Goal: Task Accomplishment & Management: Complete application form

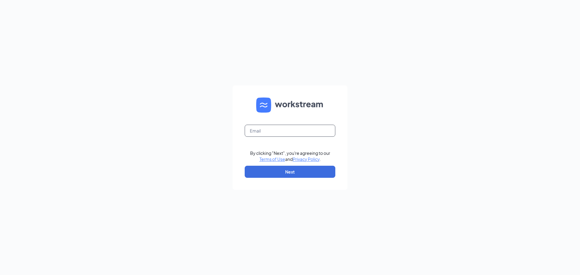
click at [265, 134] on input "text" at bounding box center [290, 131] width 91 height 12
type input "[EMAIL_ADDRESS][DOMAIN_NAME]"
click at [272, 176] on button "Next" at bounding box center [290, 172] width 91 height 12
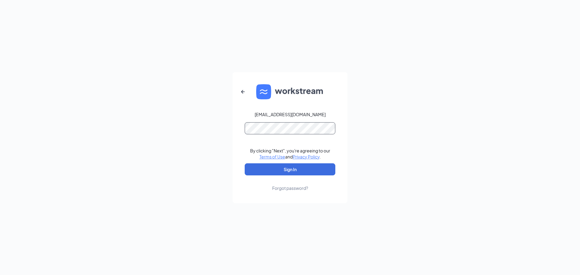
click at [227, 125] on div "george3@tupelohardware.com By clicking "Next", you're agreeing to our Terms of …" at bounding box center [290, 137] width 580 height 275
click at [282, 166] on button "Sign In" at bounding box center [290, 169] width 91 height 12
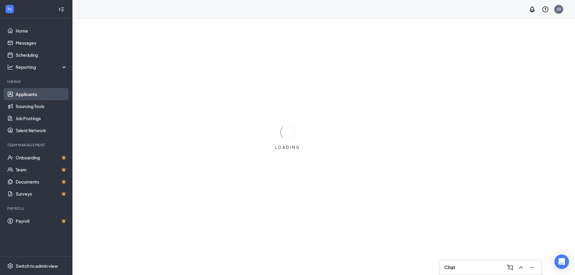
click at [34, 94] on link "Applicants" at bounding box center [42, 94] width 52 height 12
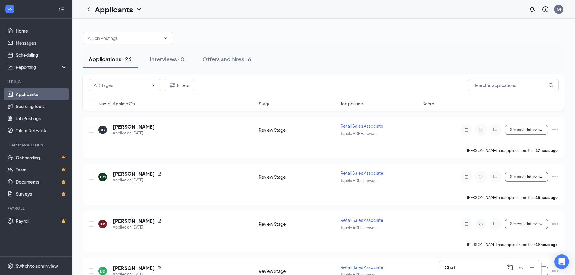
click at [302, 36] on div at bounding box center [324, 35] width 482 height 18
click at [148, 126] on h5 "[PERSON_NAME]" at bounding box center [134, 127] width 42 height 7
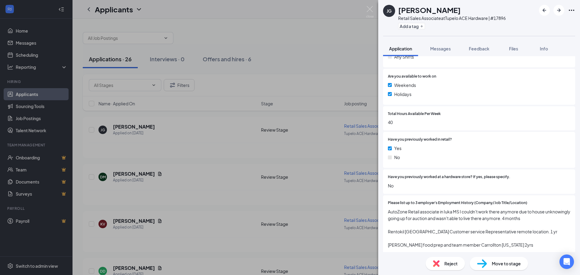
scroll to position [192, 0]
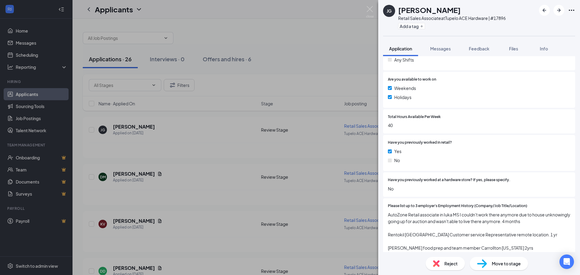
click at [444, 267] on div "Reject" at bounding box center [445, 263] width 39 height 13
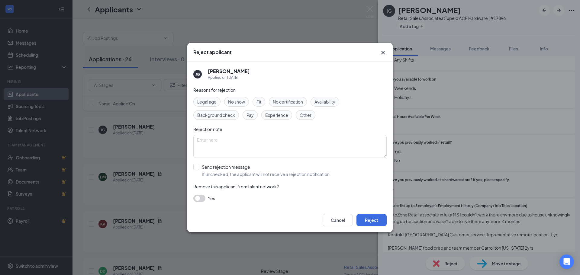
click at [273, 117] on span "Experience" at bounding box center [276, 115] width 23 height 7
click at [257, 102] on div "Fit" at bounding box center [259, 102] width 13 height 10
click at [216, 171] on input "Send rejection message If unchecked, the applicant will not receive a rejection…" at bounding box center [261, 170] width 137 height 13
checkbox input "true"
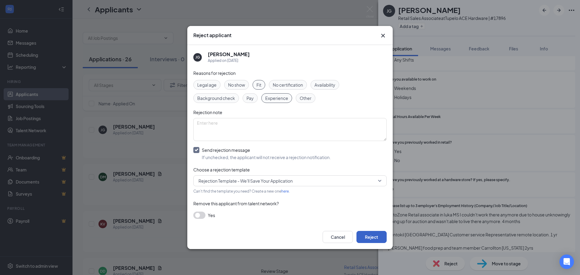
click at [364, 236] on button "Reject" at bounding box center [371, 237] width 30 height 12
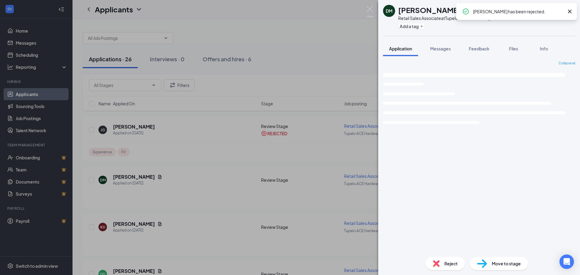
click at [183, 182] on div "[PERSON_NAME] Retail Sales Associate at Tupelo ACE Hardware | #17896 Add a tag …" at bounding box center [290, 137] width 580 height 275
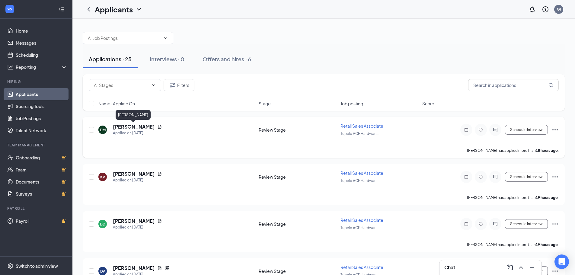
click at [143, 127] on h5 "[PERSON_NAME]" at bounding box center [134, 127] width 42 height 7
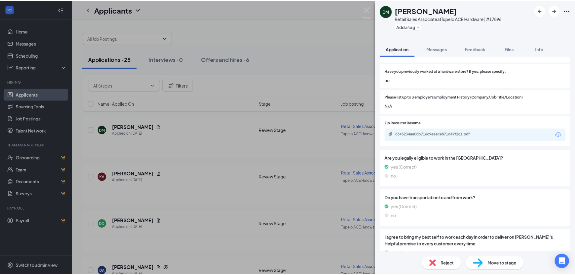
scroll to position [272, 0]
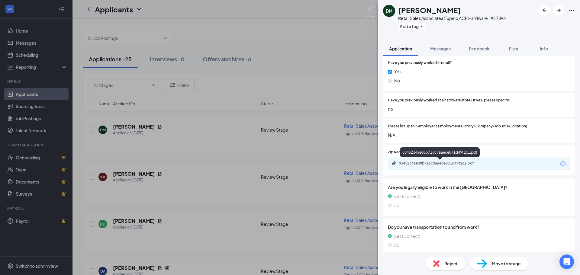
click at [432, 161] on div "8345234ae08b716c9aaece871d49f2c1.pdf" at bounding box center [441, 163] width 85 height 5
click at [302, 38] on div "[PERSON_NAME] Retail Sales Associate at Tupelo ACE Hardware | #17896 Add a tag …" at bounding box center [290, 137] width 580 height 275
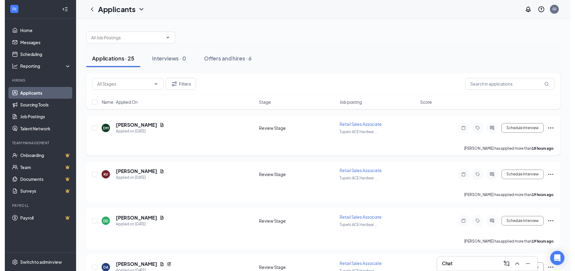
scroll to position [30, 0]
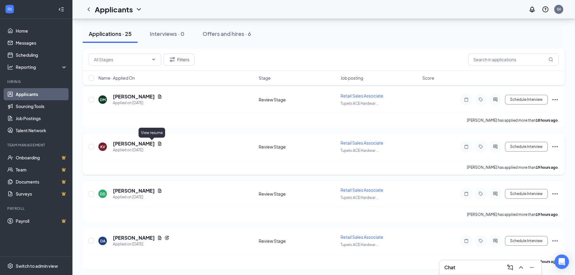
click at [158, 143] on icon "Document" at bounding box center [159, 144] width 3 height 4
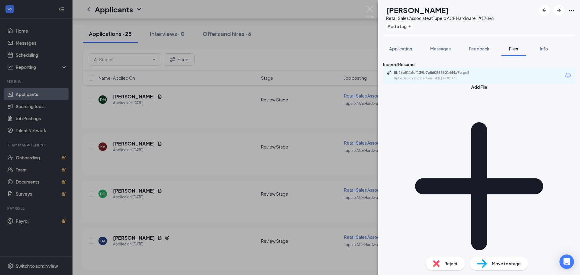
click at [429, 81] on div "Uploaded by applicant on [DATE] 16:02:13" at bounding box center [439, 78] width 91 height 5
click at [438, 273] on div "Reject Move to stage" at bounding box center [479, 263] width 202 height 23
click at [439, 261] on img at bounding box center [436, 263] width 7 height 7
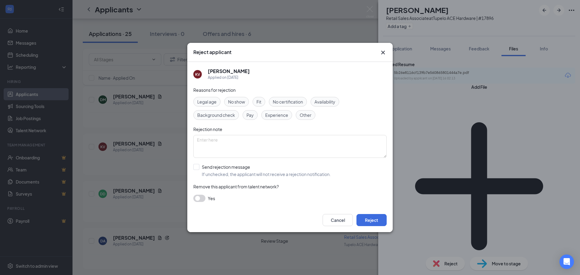
click at [257, 104] on span "Fit" at bounding box center [258, 101] width 5 height 7
click at [275, 114] on span "Experience" at bounding box center [276, 115] width 23 height 7
click at [227, 171] on input "Send rejection message If unchecked, the applicant will not receive a rejection…" at bounding box center [261, 170] width 137 height 13
checkbox input "true"
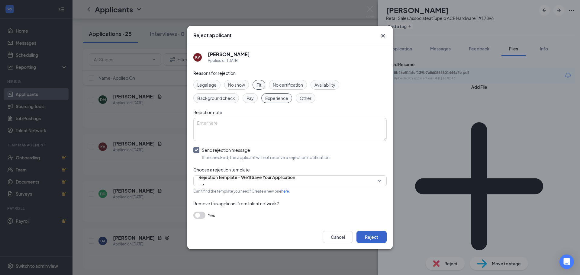
click at [369, 236] on button "Reject" at bounding box center [371, 237] width 30 height 12
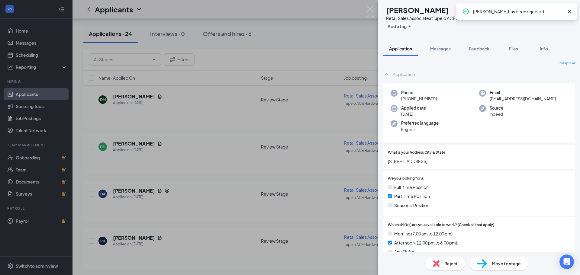
click at [189, 129] on div "DD [PERSON_NAME] Retail Sales Associate at Tupelo ACE Hardware | #17896 Add a t…" at bounding box center [290, 137] width 580 height 275
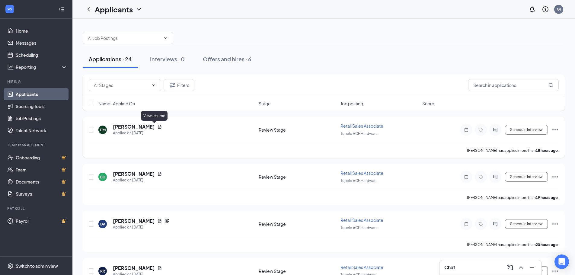
click at [158, 127] on icon "Document" at bounding box center [159, 127] width 3 height 4
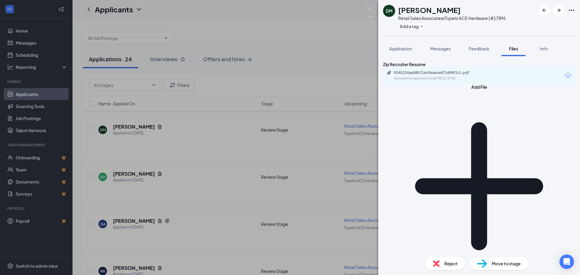
click at [299, 33] on div "[PERSON_NAME] Retail Sales Associate at Tupelo ACE Hardware | #17896 Add a tag …" at bounding box center [290, 137] width 580 height 275
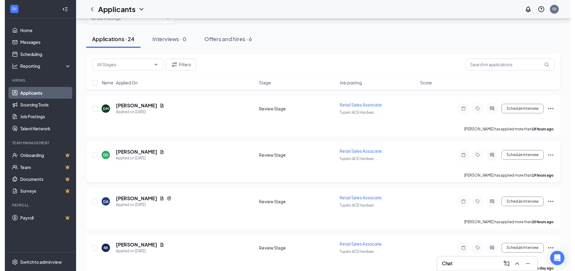
scroll to position [30, 0]
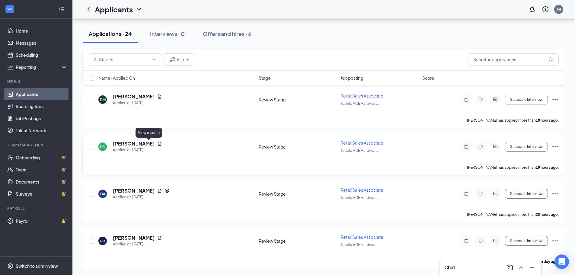
click at [158, 144] on icon "Document" at bounding box center [159, 144] width 3 height 4
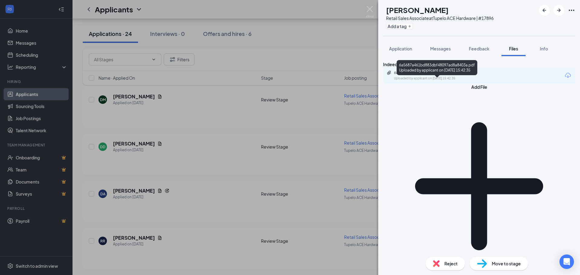
click at [416, 81] on div "Uploaded by applicant on [DATE] 15:42:35" at bounding box center [439, 78] width 91 height 5
click at [446, 260] on span "Reject" at bounding box center [450, 263] width 13 height 7
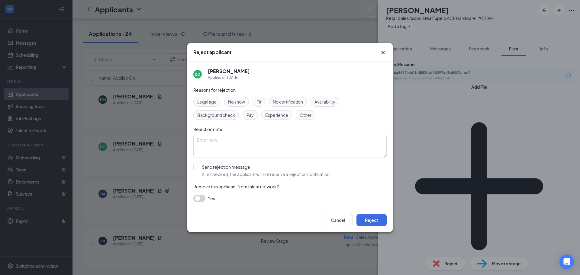
click at [258, 101] on span "Fit" at bounding box center [258, 101] width 5 height 7
click at [273, 119] on div "Experience" at bounding box center [276, 115] width 31 height 10
drag, startPoint x: 234, startPoint y: 172, endPoint x: 240, endPoint y: 173, distance: 6.0
click at [236, 172] on input "Send rejection message If unchecked, the applicant will not receive a rejection…" at bounding box center [261, 170] width 137 height 13
checkbox input "true"
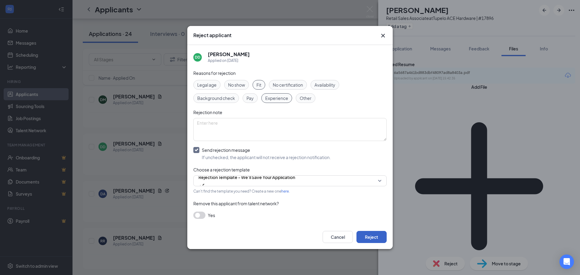
click at [372, 234] on button "Reject" at bounding box center [371, 237] width 30 height 12
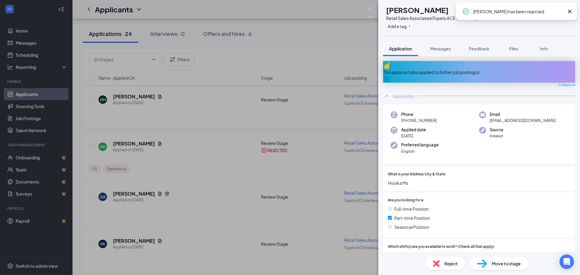
drag, startPoint x: 214, startPoint y: 127, endPoint x: 210, endPoint y: 126, distance: 3.7
click at [214, 126] on div "DA [PERSON_NAME] Retail Sales Associate at Tupelo ACE Hardware | #17896 Add a t…" at bounding box center [290, 137] width 580 height 275
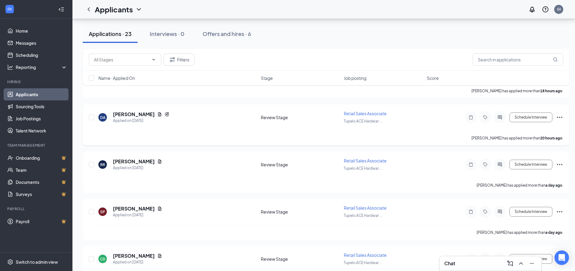
scroll to position [30, 0]
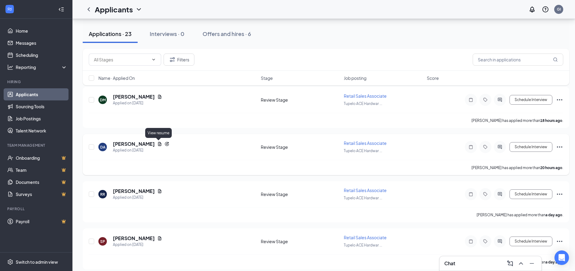
click at [158, 143] on icon "Document" at bounding box center [159, 144] width 3 height 4
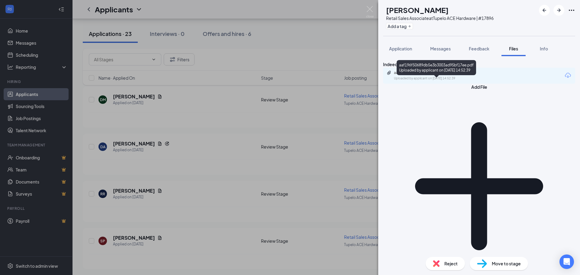
click at [458, 81] on div "Uploaded by applicant on [DATE] 14:52:39" at bounding box center [439, 78] width 91 height 5
click at [450, 261] on div "Reject" at bounding box center [445, 263] width 39 height 13
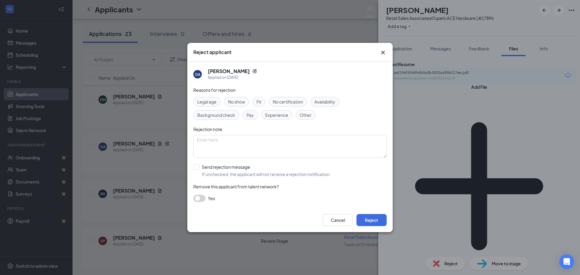
click at [259, 100] on span "Fit" at bounding box center [258, 101] width 5 height 7
click at [274, 115] on span "Experience" at bounding box center [276, 115] width 23 height 7
click at [371, 222] on button "Reject" at bounding box center [371, 220] width 30 height 12
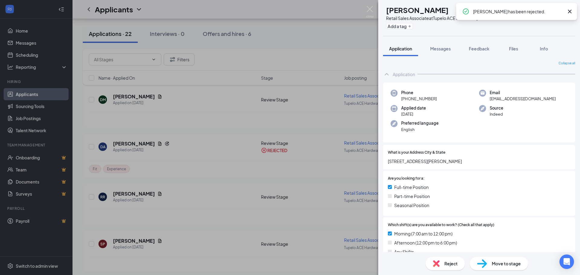
click at [200, 163] on div "RR [PERSON_NAME] Retail Sales Associate at Tupelo ACE Hardware | #17896 Add a t…" at bounding box center [290, 137] width 580 height 275
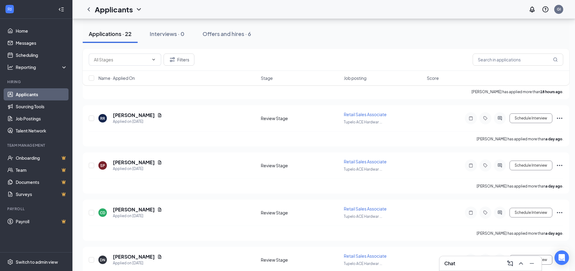
scroll to position [60, 0]
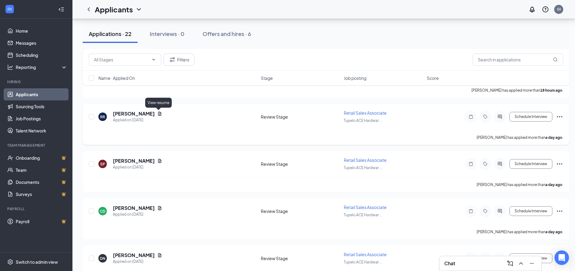
click at [159, 114] on icon "Document" at bounding box center [159, 113] width 5 height 5
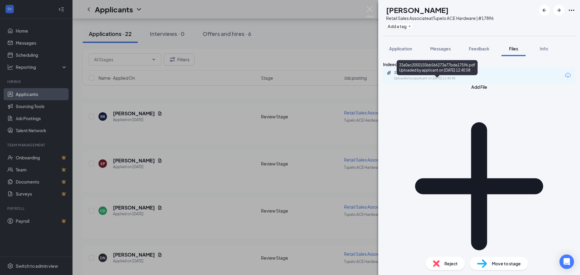
click at [405, 81] on div "Uploaded by applicant on [DATE] 12:40:58" at bounding box center [439, 78] width 91 height 5
click at [445, 263] on span "Reject" at bounding box center [450, 263] width 13 height 7
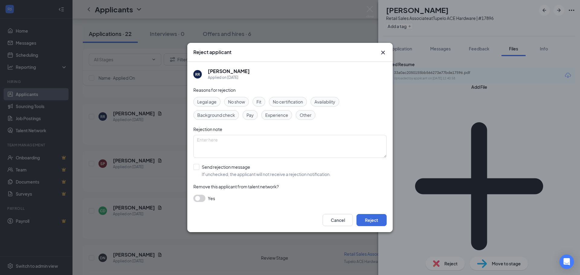
click at [264, 102] on div "Fit" at bounding box center [259, 102] width 13 height 10
click at [270, 110] on div "Legal age No show Fit No certification Availability Background check Pay Experi…" at bounding box center [289, 108] width 193 height 23
click at [270, 115] on span "Experience" at bounding box center [276, 115] width 23 height 7
click at [235, 175] on input "Send rejection message If unchecked, the applicant will not receive a rejection…" at bounding box center [261, 170] width 137 height 13
checkbox input "true"
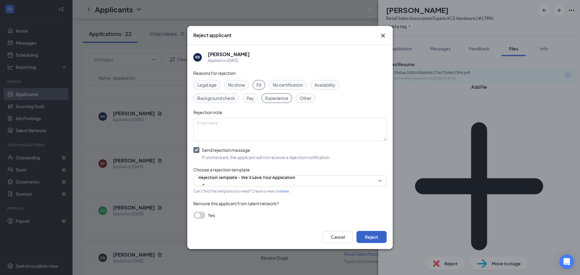
click at [367, 236] on button "Reject" at bounding box center [371, 237] width 30 height 12
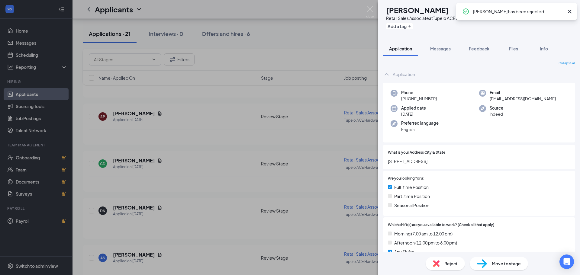
click at [212, 136] on div "SP [PERSON_NAME] Retail Sales Associate at Tupelo ACE Hardware | #17896 Add a t…" at bounding box center [290, 137] width 580 height 275
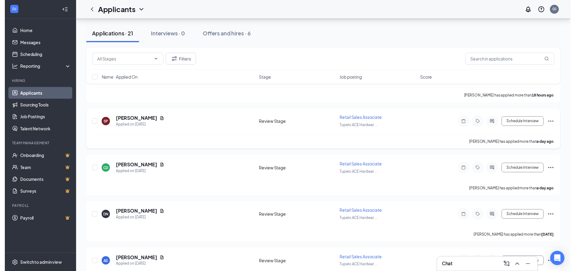
scroll to position [60, 0]
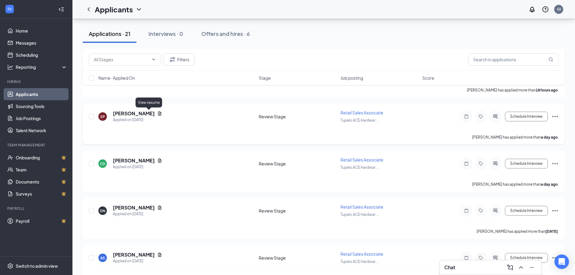
click at [157, 113] on icon "Document" at bounding box center [159, 113] width 5 height 5
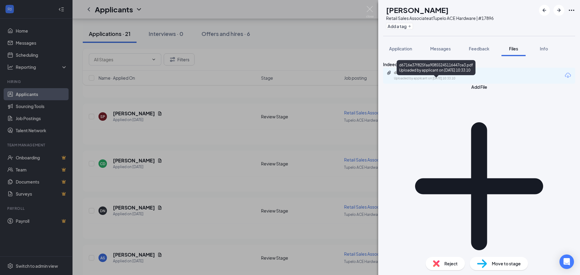
click at [419, 81] on div "Uploaded by applicant on [DATE] 10:33:10" at bounding box center [439, 78] width 91 height 5
click at [446, 264] on span "Reject" at bounding box center [450, 263] width 13 height 7
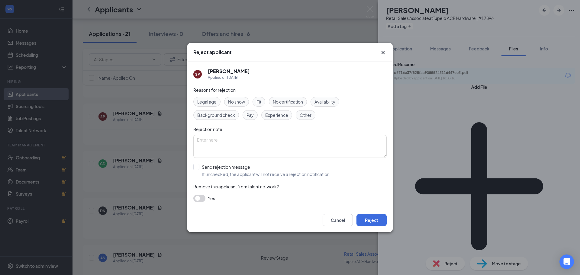
click at [252, 99] on div "Legal age No show Fit No certification Availability Background check Pay Experi…" at bounding box center [289, 108] width 193 height 23
click at [261, 101] on span "Fit" at bounding box center [258, 101] width 5 height 7
click at [268, 115] on span "Experience" at bounding box center [276, 115] width 23 height 7
click at [227, 174] on input "Send rejection message If unchecked, the applicant will not receive a rejection…" at bounding box center [261, 170] width 137 height 13
checkbox input "true"
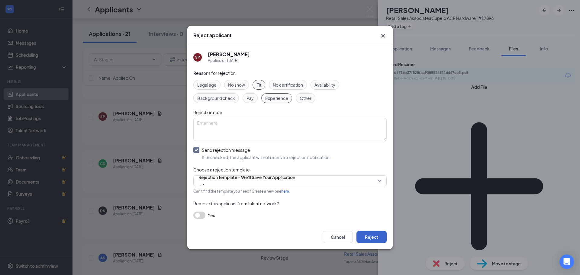
click at [364, 235] on button "Reject" at bounding box center [371, 237] width 30 height 12
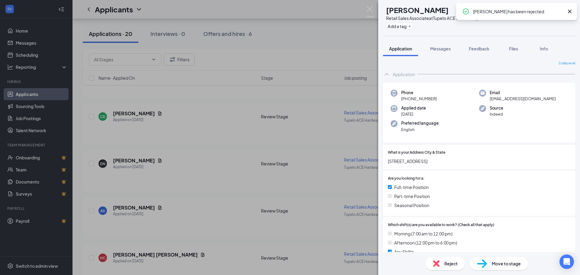
click at [250, 109] on div "CD [PERSON_NAME] Retail Sales Associate at Tupelo ACE Hardware | #17896 Add a t…" at bounding box center [290, 137] width 580 height 275
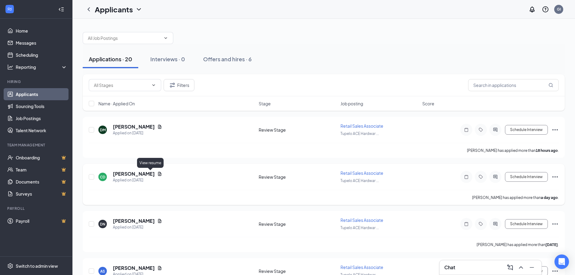
click at [158, 173] on icon "Document" at bounding box center [159, 174] width 3 height 4
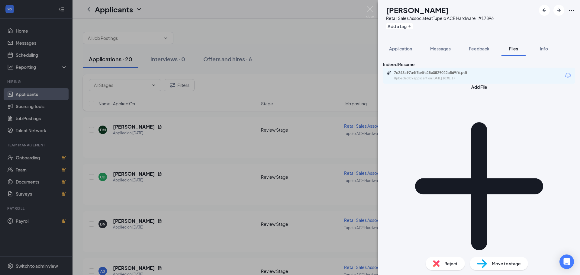
click at [445, 81] on div "Uploaded by applicant on [DATE] 10:01:17" at bounding box center [439, 78] width 91 height 5
click at [441, 260] on div "Reject" at bounding box center [445, 263] width 39 height 13
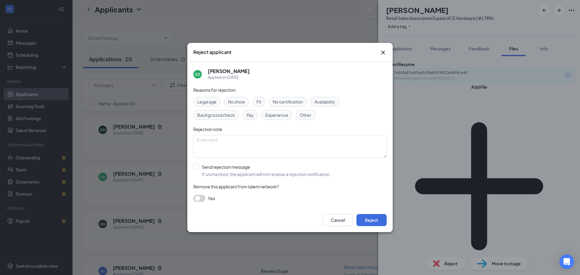
click at [256, 102] on div "Fit" at bounding box center [259, 102] width 13 height 10
click at [269, 113] on span "Experience" at bounding box center [276, 115] width 23 height 7
click at [226, 170] on input "Send rejection message If unchecked, the applicant will not receive a rejection…" at bounding box center [261, 170] width 137 height 13
checkbox input "true"
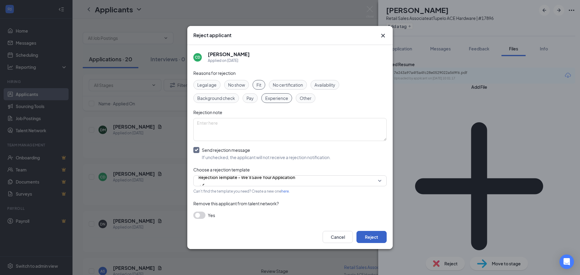
click at [365, 237] on button "Reject" at bounding box center [371, 237] width 30 height 12
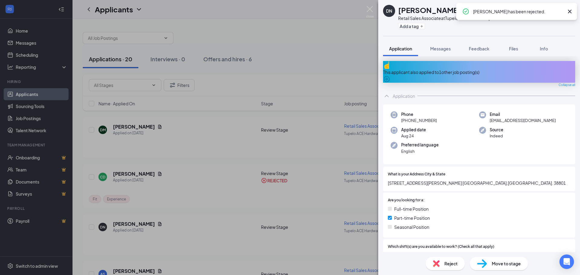
click at [572, 13] on icon "Cross" at bounding box center [569, 11] width 7 height 7
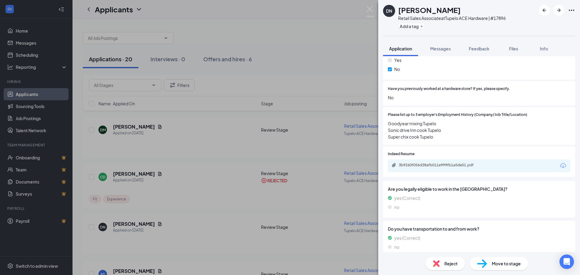
scroll to position [272, 0]
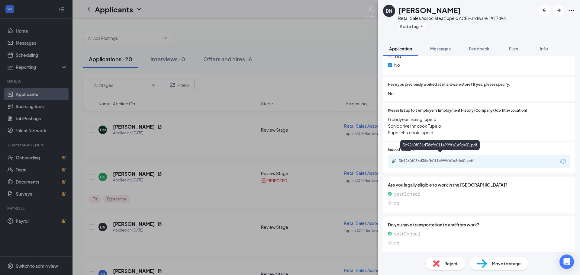
click at [437, 159] on div "3b9260f056d38afb011e999fb1a5de01.pdf" at bounding box center [441, 161] width 85 height 5
click at [440, 263] on div "Reject" at bounding box center [445, 263] width 39 height 13
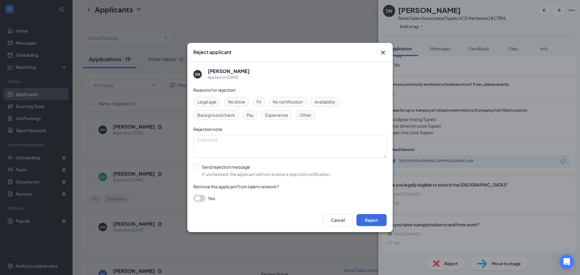
click at [258, 102] on span "Fit" at bounding box center [258, 101] width 5 height 7
click at [275, 118] on span "Experience" at bounding box center [276, 115] width 23 height 7
click at [242, 172] on input "Send rejection message If unchecked, the applicant will not receive a rejection…" at bounding box center [261, 170] width 137 height 13
checkbox input "true"
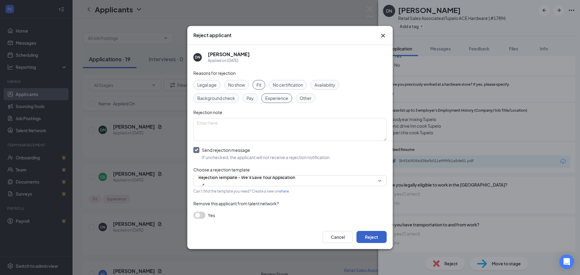
click at [377, 235] on button "Reject" at bounding box center [371, 237] width 30 height 12
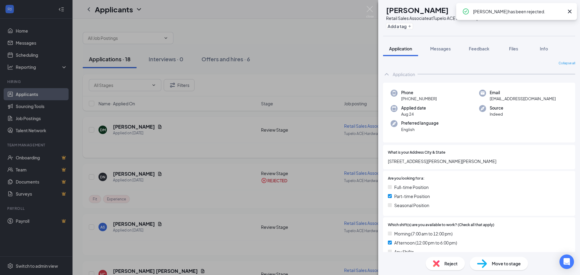
click at [222, 137] on div "AS [PERSON_NAME] Retail Sales Associate at Tupelo ACE Hardware | #17896 Add a t…" at bounding box center [290, 137] width 580 height 275
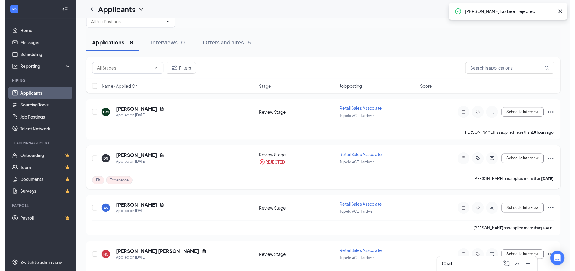
scroll to position [30, 0]
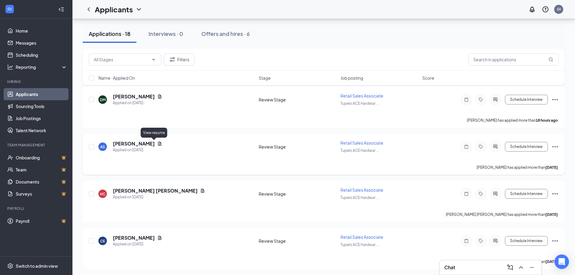
click at [157, 142] on icon "Document" at bounding box center [159, 143] width 5 height 5
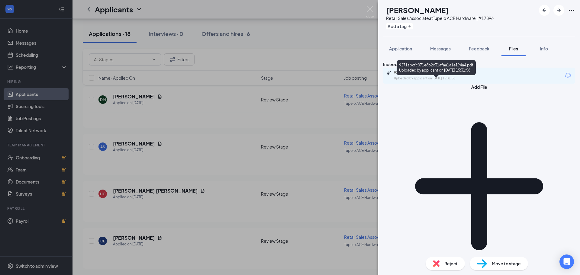
click at [446, 75] on div "9271abcfc071e8b2c31afaa1a1e194a4.pdf" at bounding box center [436, 72] width 85 height 5
click at [445, 266] on span "Reject" at bounding box center [450, 263] width 13 height 7
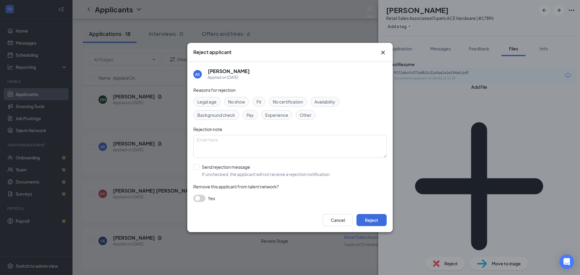
click at [260, 102] on span "Fit" at bounding box center [258, 101] width 5 height 7
drag, startPoint x: 270, startPoint y: 114, endPoint x: 279, endPoint y: 130, distance: 18.4
click at [271, 114] on span "Experience" at bounding box center [276, 115] width 23 height 7
click at [282, 173] on input "Send rejection message If unchecked, the applicant will not receive a rejection…" at bounding box center [261, 170] width 137 height 13
checkbox input "true"
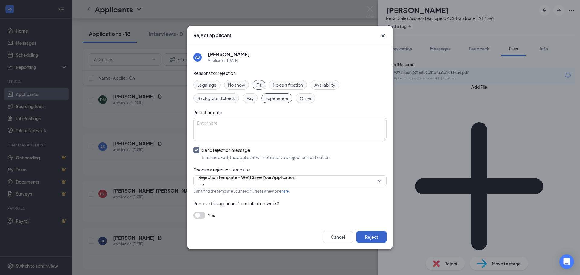
click at [372, 237] on button "Reject" at bounding box center [371, 237] width 30 height 12
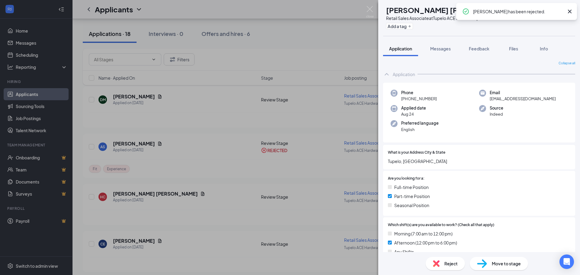
click at [228, 140] on div "[PERSON_NAME] Retail Sales Associate at Tupelo ACE Hardware | #17896 Add a tag …" at bounding box center [290, 137] width 580 height 275
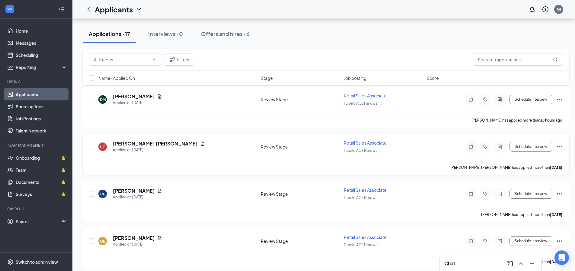
scroll to position [30, 0]
click at [200, 145] on icon "Document" at bounding box center [202, 143] width 5 height 5
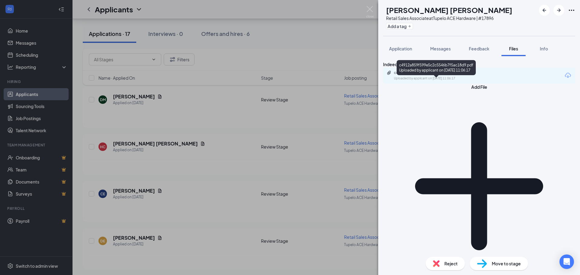
click at [428, 81] on div "Uploaded by applicant on [DATE] 11:06:17" at bounding box center [439, 78] width 91 height 5
click at [446, 263] on span "Reject" at bounding box center [450, 263] width 13 height 7
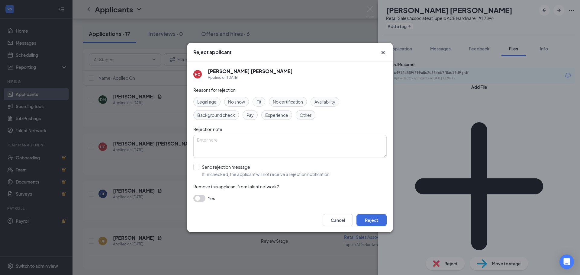
click at [261, 100] on span "Fit" at bounding box center [258, 101] width 5 height 7
click at [273, 113] on span "Experience" at bounding box center [276, 115] width 23 height 7
click at [228, 170] on input "Send rejection message If unchecked, the applicant will not receive a rejection…" at bounding box center [261, 170] width 137 height 13
checkbox input "true"
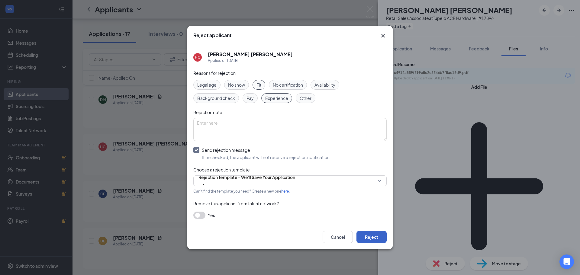
click at [375, 239] on button "Reject" at bounding box center [371, 237] width 30 height 12
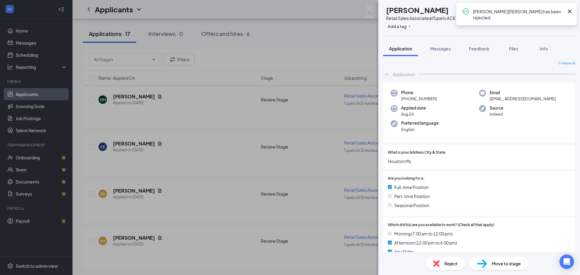
click at [216, 145] on div "CE [PERSON_NAME] Retail Sales Associate at Tupelo ACE Hardware | #17896 Add a t…" at bounding box center [290, 137] width 580 height 275
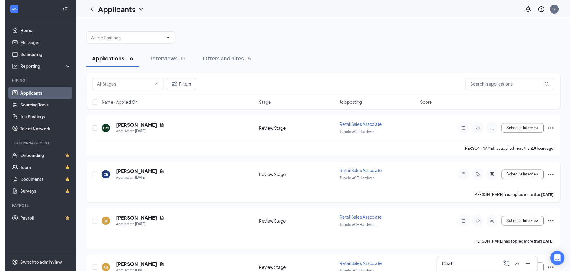
scroll to position [60, 0]
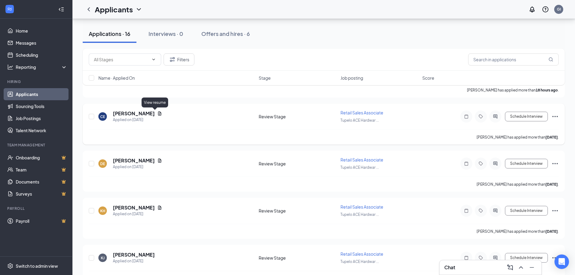
click at [158, 112] on icon "Document" at bounding box center [159, 113] width 3 height 4
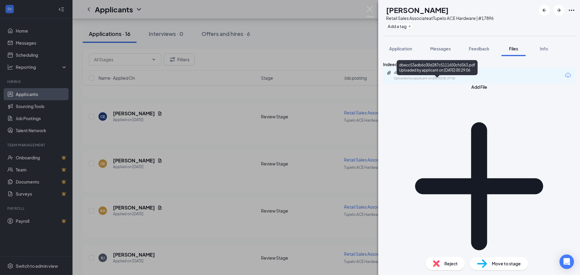
click at [427, 75] on div "dbecc53adb6c00d287c5111650cfd363.pdf" at bounding box center [436, 72] width 85 height 5
click at [448, 263] on span "Reject" at bounding box center [450, 263] width 13 height 7
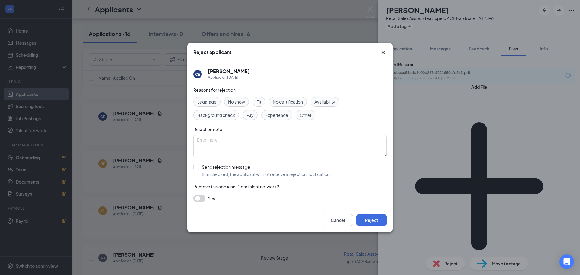
click at [260, 103] on span "Fit" at bounding box center [258, 101] width 5 height 7
click at [267, 114] on span "Experience" at bounding box center [276, 115] width 23 height 7
click at [222, 174] on input "Send rejection message If unchecked, the applicant will not receive a rejection…" at bounding box center [261, 170] width 137 height 13
checkbox input "true"
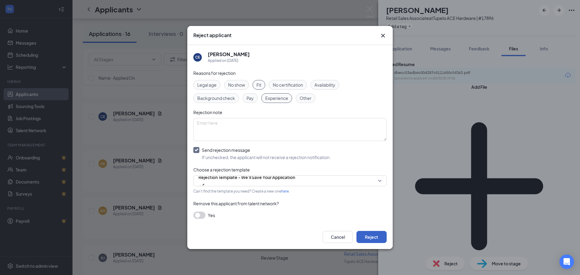
click at [369, 238] on button "Reject" at bounding box center [371, 237] width 30 height 12
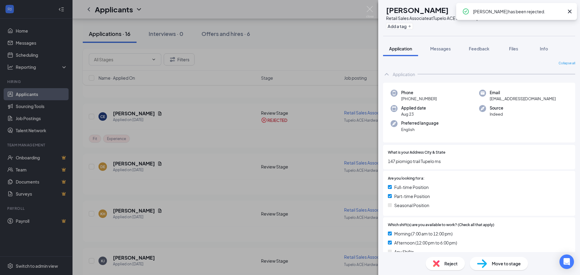
click at [218, 138] on div "DE [PERSON_NAME] Retail Sales Associate at Tupelo ACE Hardware | #17896 Add a t…" at bounding box center [290, 137] width 580 height 275
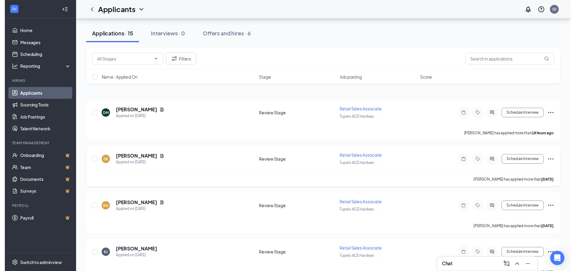
scroll to position [30, 0]
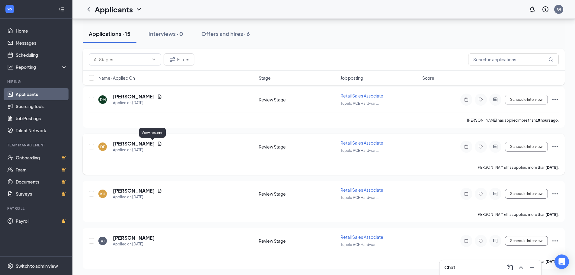
click at [157, 144] on icon "Document" at bounding box center [159, 143] width 5 height 5
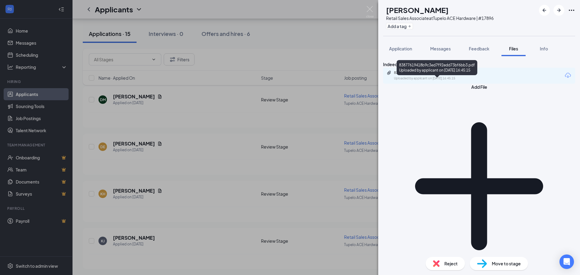
click at [411, 75] on div "83877619418b9c3ed7f92edd73bf6bb3.pdf" at bounding box center [436, 72] width 85 height 5
click at [447, 259] on div "Reject" at bounding box center [445, 263] width 39 height 13
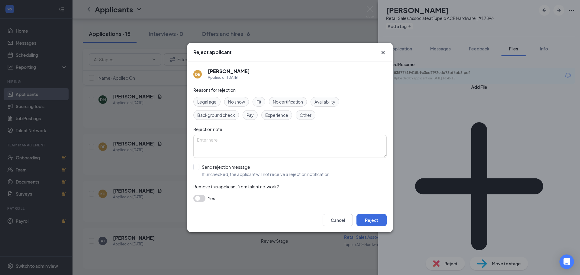
click at [259, 99] on span "Fit" at bounding box center [258, 101] width 5 height 7
drag, startPoint x: 277, startPoint y: 117, endPoint x: 272, endPoint y: 130, distance: 13.9
click at [277, 116] on span "Experience" at bounding box center [276, 115] width 23 height 7
click at [236, 169] on input "Send rejection message If unchecked, the applicant will not receive a rejection…" at bounding box center [261, 170] width 137 height 13
checkbox input "true"
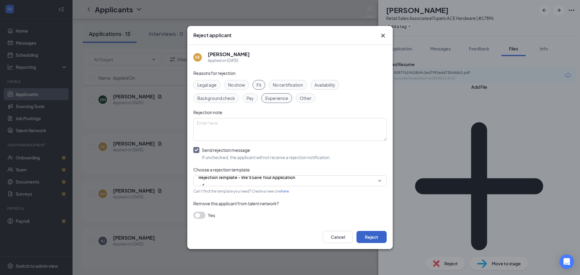
click at [365, 234] on button "Reject" at bounding box center [371, 237] width 30 height 12
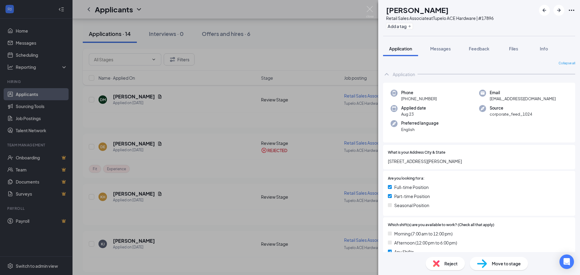
click at [212, 126] on div "KH [PERSON_NAME] Retail Sales Associate at Tupelo ACE Hardware | #17896 Add a t…" at bounding box center [290, 137] width 580 height 275
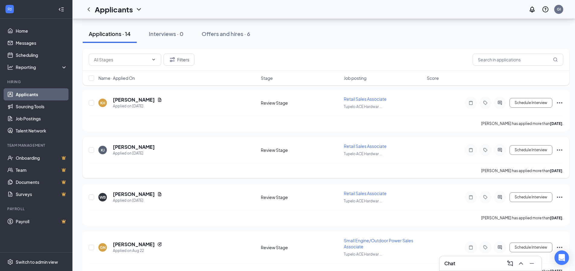
scroll to position [60, 0]
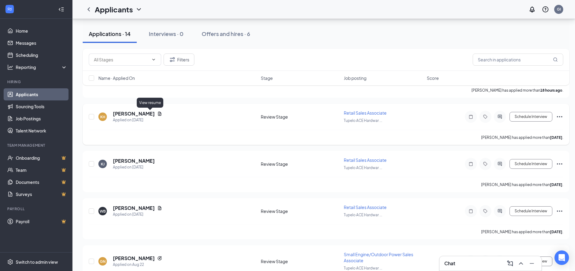
click at [158, 114] on icon "Document" at bounding box center [159, 113] width 3 height 4
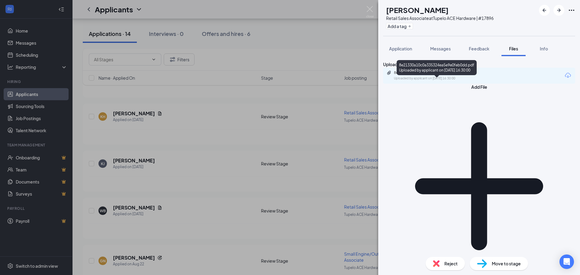
click at [428, 81] on div "Uploaded by applicant on [DATE] 16:30:00" at bounding box center [439, 78] width 91 height 5
click at [443, 265] on div "Reject" at bounding box center [445, 263] width 39 height 13
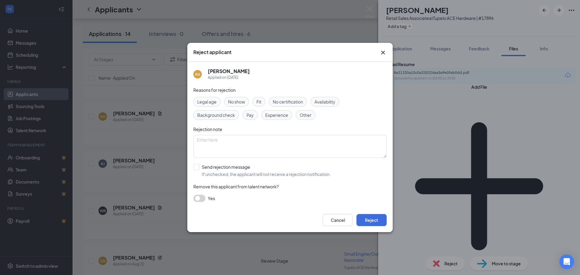
click at [261, 98] on div "Fit" at bounding box center [259, 102] width 13 height 10
click at [268, 109] on div "Legal age No show Fit No certification Availability Background check Pay Experi…" at bounding box center [289, 108] width 193 height 23
click at [269, 114] on span "Experience" at bounding box center [276, 115] width 23 height 7
click at [236, 169] on input "Send rejection message If unchecked, the applicant will not receive a rejection…" at bounding box center [261, 170] width 137 height 13
checkbox input "true"
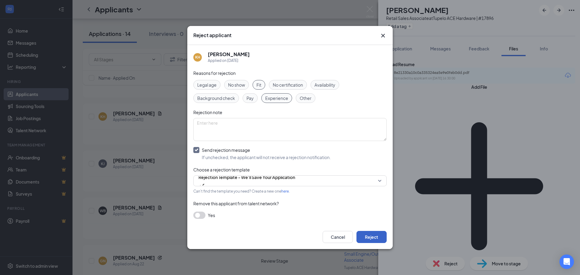
click at [366, 237] on button "Reject" at bounding box center [371, 237] width 30 height 12
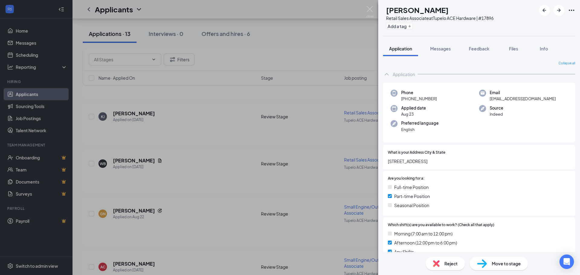
click at [198, 117] on div "[PERSON_NAME] Kazion [PERSON_NAME] Retail Sales Associate at Tupelo ACE Hardwar…" at bounding box center [290, 137] width 580 height 275
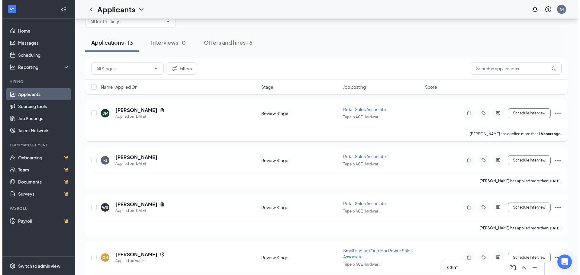
scroll to position [30, 0]
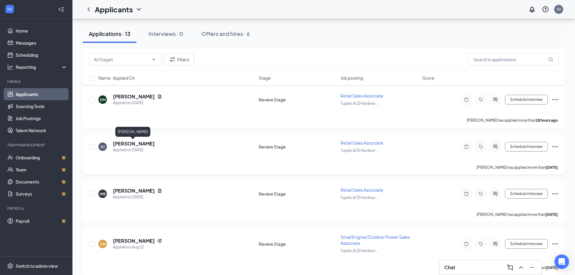
click at [136, 145] on h5 "[PERSON_NAME]" at bounding box center [134, 143] width 42 height 7
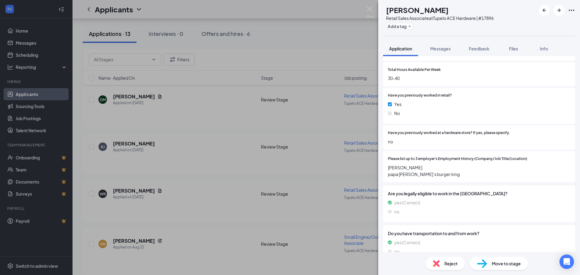
scroll to position [242, 0]
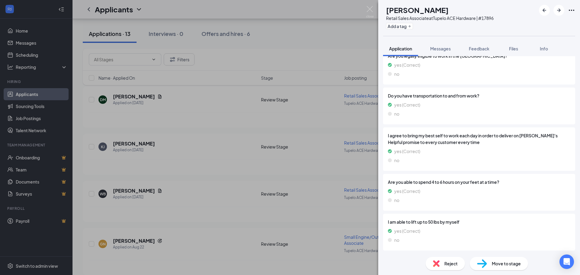
click at [435, 262] on img at bounding box center [436, 263] width 7 height 7
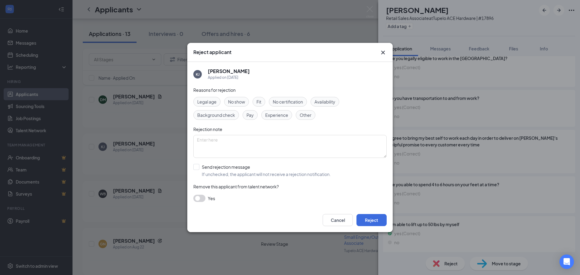
click at [261, 103] on span "Fit" at bounding box center [258, 101] width 5 height 7
click at [271, 115] on span "Experience" at bounding box center [276, 115] width 23 height 7
click at [230, 177] on input "Send rejection message If unchecked, the applicant will not receive a rejection…" at bounding box center [261, 170] width 137 height 13
checkbox input "true"
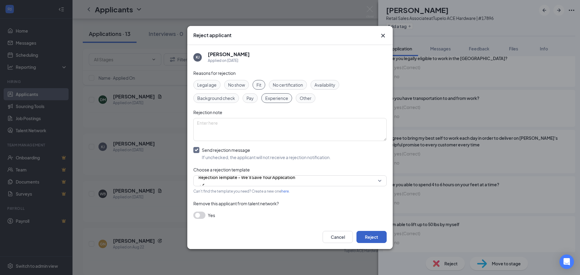
click at [385, 237] on button "Reject" at bounding box center [371, 237] width 30 height 12
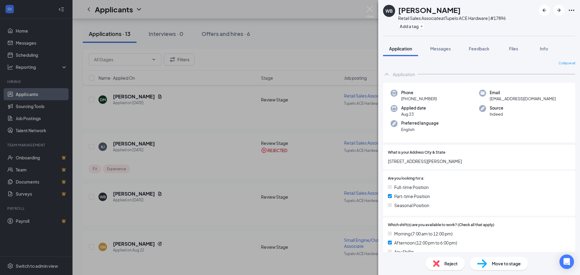
click at [201, 132] on div "WB Will [PERSON_NAME] Retail Sales Associate at Tupelo ACE Hardware | #17896 Ad…" at bounding box center [290, 137] width 580 height 275
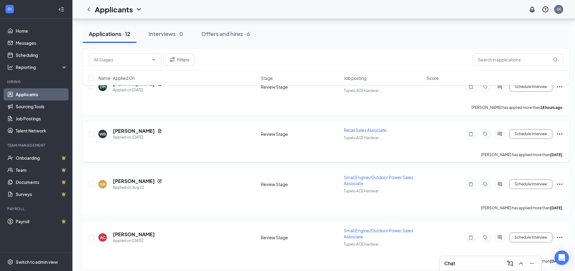
scroll to position [30, 0]
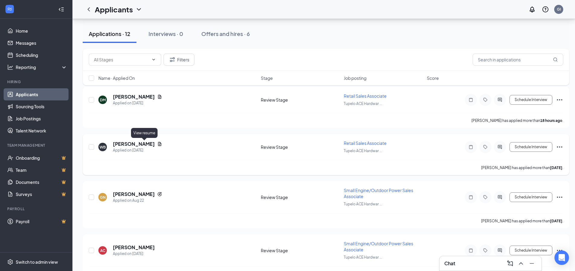
click at [158, 143] on icon "Document" at bounding box center [159, 144] width 3 height 4
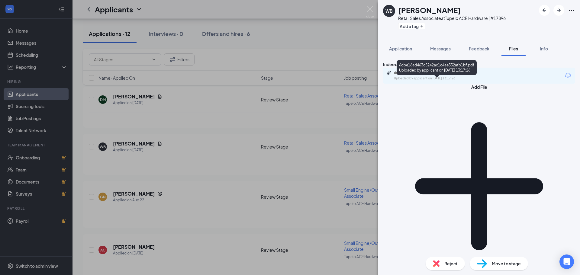
click at [420, 79] on div "6dbe16ad463c5242ac1c4ae532afb1bf.pdf Uploaded by applicant on [DATE] 13:17:26" at bounding box center [479, 76] width 192 height 16
click at [419, 75] on div "6dbe16ad463c5242ac1c4ae532afb1bf.pdf" at bounding box center [436, 72] width 85 height 5
click at [204, 148] on div "WB Will [PERSON_NAME] Retail Sales Associate at Tupelo ACE Hardware | #17896 Ad…" at bounding box center [290, 137] width 580 height 275
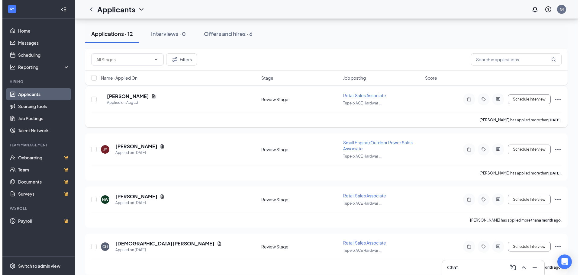
scroll to position [453, 0]
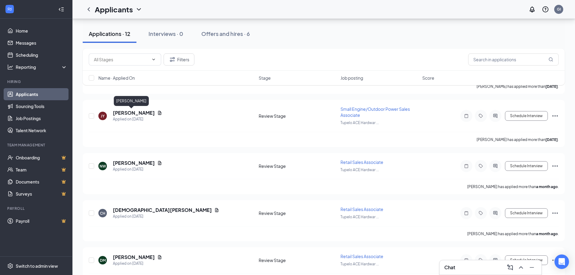
click at [124, 107] on div "[PERSON_NAME]" at bounding box center [131, 102] width 35 height 12
click at [123, 113] on h5 "[PERSON_NAME]" at bounding box center [134, 113] width 42 height 7
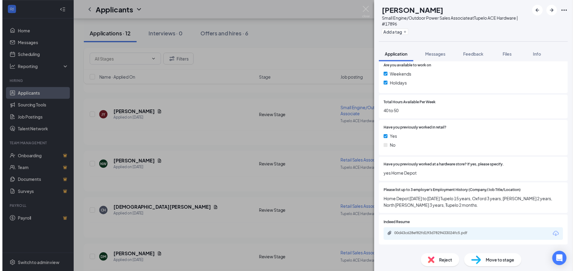
scroll to position [272, 0]
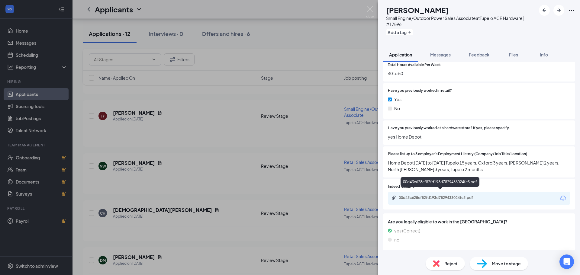
click at [432, 195] on div "00d43c628ef82fd193d7829433024fc5.pdf" at bounding box center [441, 197] width 85 height 5
click at [284, 105] on div "JY [PERSON_NAME] Small Engine/Outdoor Power Sales Associate at Tupelo ACE Hardw…" at bounding box center [290, 137] width 580 height 275
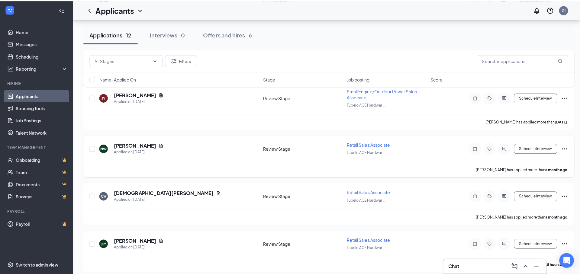
scroll to position [483, 0]
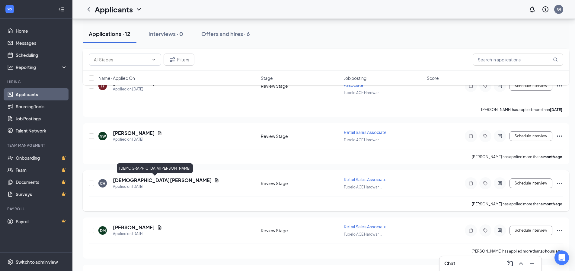
click at [153, 181] on h5 "[DEMOGRAPHIC_DATA][PERSON_NAME]" at bounding box center [162, 180] width 99 height 7
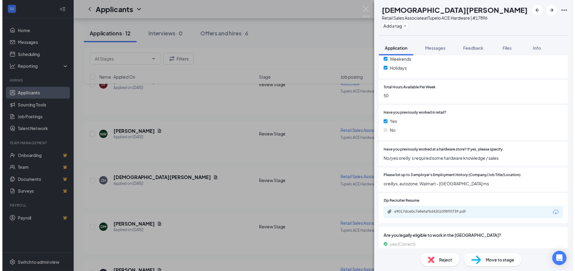
scroll to position [272, 0]
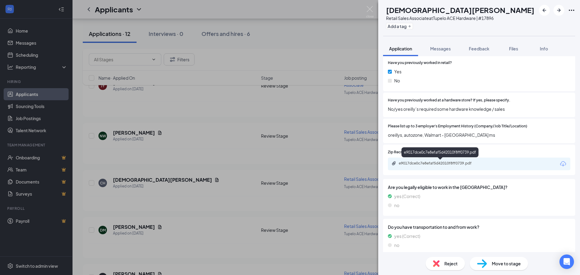
click at [420, 164] on div "e9017dce0c7e8efaf5d42010f8ff0739.pdf" at bounding box center [441, 163] width 85 height 5
click at [195, 184] on div "CH [PERSON_NAME] Retail Sales Associate at Tupelo ACE Hardware | #17896 Add a t…" at bounding box center [290, 137] width 580 height 275
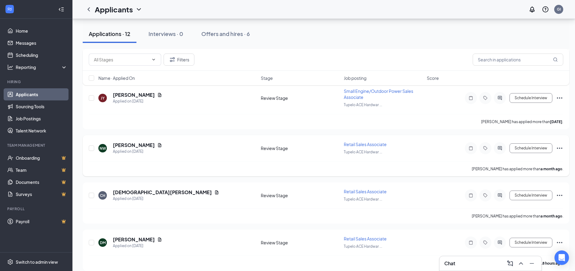
scroll to position [453, 0]
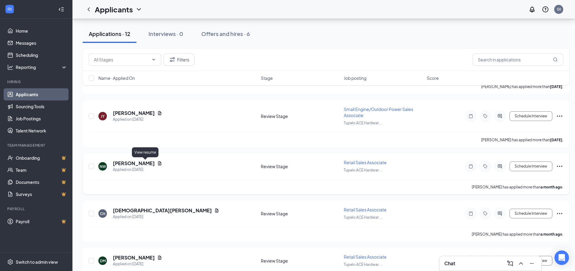
click at [157, 162] on icon "Document" at bounding box center [159, 163] width 5 height 5
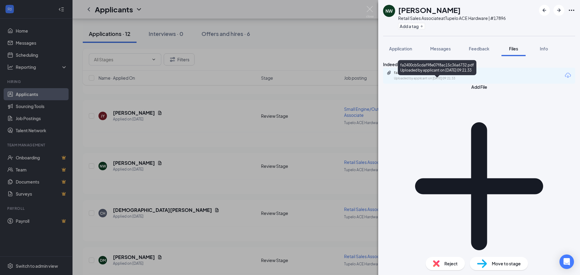
click at [423, 75] on div "fa2400cb5cdaf98e07f8ac15c36a6732.pdf" at bounding box center [436, 72] width 85 height 5
click at [179, 164] on div "NW [PERSON_NAME] Retail Sales Associate at Tupelo ACE Hardware | #17896 Add a t…" at bounding box center [290, 137] width 580 height 275
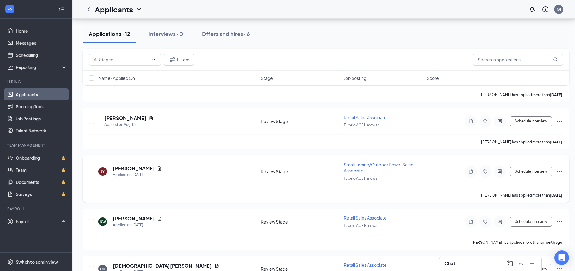
scroll to position [393, 0]
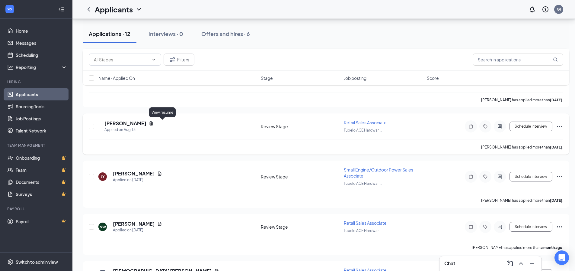
click at [153, 122] on icon "Document" at bounding box center [151, 123] width 3 height 4
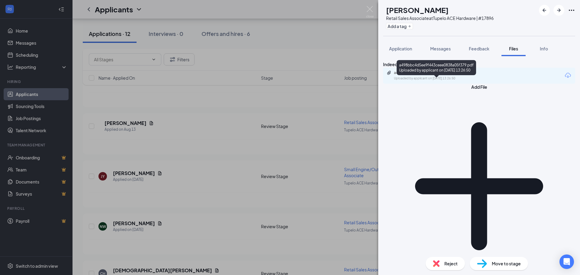
click at [450, 81] on div "Uploaded by applicant on [DATE] 13:26:50" at bounding box center [439, 78] width 91 height 5
click at [194, 158] on div "GG [PERSON_NAME] Retail Sales Associate at Tupelo ACE Hardware | #17896 Add a t…" at bounding box center [290, 137] width 580 height 275
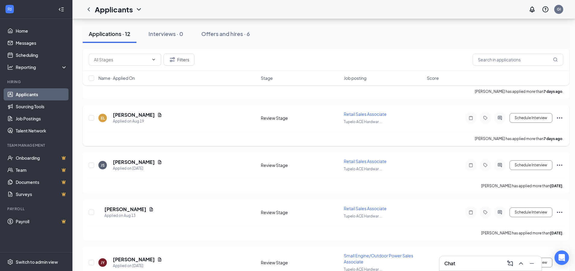
scroll to position [272, 0]
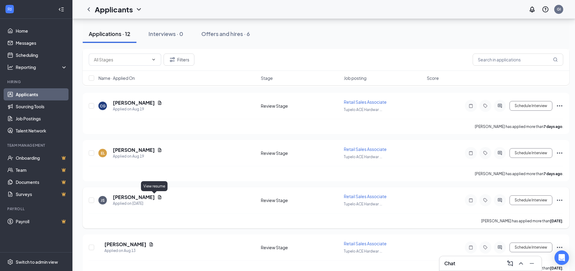
click at [157, 198] on icon "Document" at bounding box center [159, 197] width 5 height 5
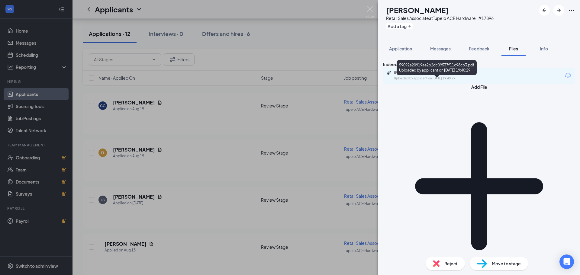
click at [436, 75] on div "59092a20919ae2b2dc09537f11c98cb3.pdf" at bounding box center [436, 72] width 85 height 5
click at [210, 163] on div "JS [PERSON_NAME] Retail Sales Associate at Tupelo ACE Hardware | #17896 Add a t…" at bounding box center [290, 137] width 580 height 275
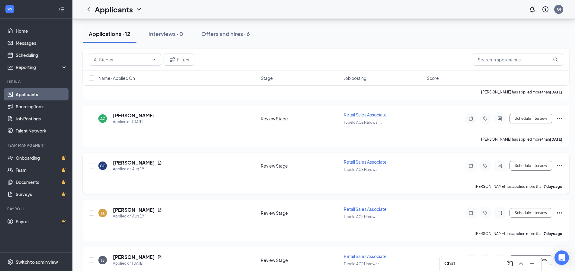
scroll to position [211, 0]
click at [158, 210] on icon "Document" at bounding box center [159, 210] width 3 height 4
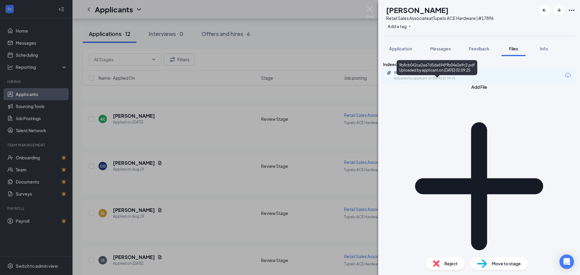
click at [411, 81] on div "Uploaded by applicant on [DATE] 02:09:25" at bounding box center [439, 78] width 91 height 5
click at [183, 150] on div "EL [PERSON_NAME] Retail Sales Associate at Tupelo ACE Hardware | #17896 Add a t…" at bounding box center [290, 137] width 580 height 275
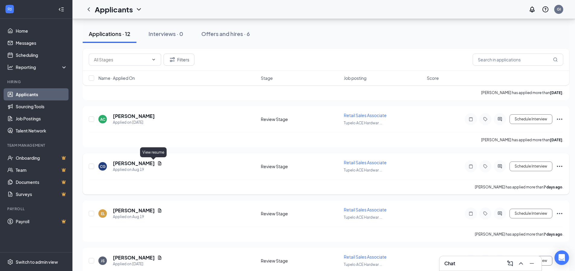
click at [158, 163] on icon "Document" at bounding box center [159, 163] width 3 height 4
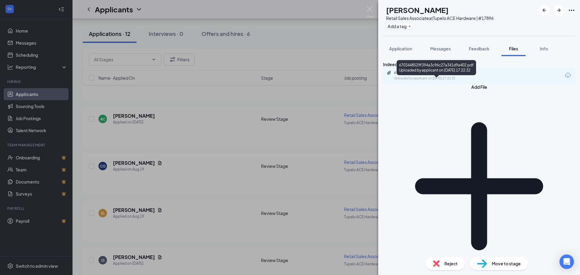
click at [432, 81] on div "6703448529f394a3c96c27a341d9a402.pdf Uploaded by applicant on [DATE] 17:22:32" at bounding box center [436, 75] width 98 height 11
click at [440, 263] on div "Reject" at bounding box center [445, 263] width 39 height 13
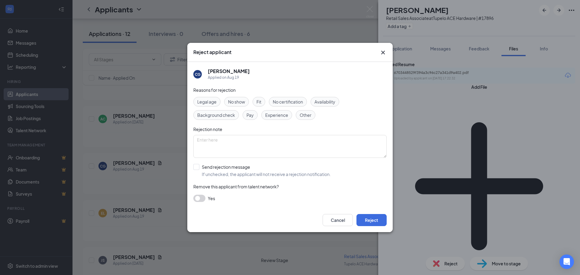
click at [258, 102] on span "Fit" at bounding box center [258, 101] width 5 height 7
click at [269, 113] on span "Experience" at bounding box center [276, 115] width 23 height 7
click at [243, 173] on input "Send rejection message If unchecked, the applicant will not receive a rejection…" at bounding box center [261, 170] width 137 height 13
checkbox input "true"
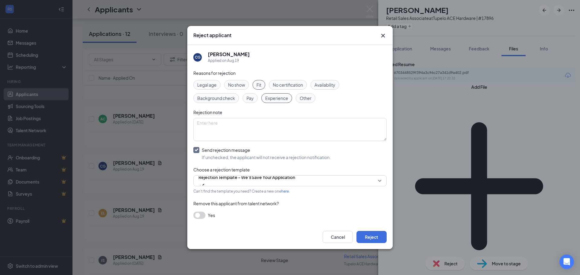
click at [278, 97] on span "Experience" at bounding box center [276, 98] width 23 height 7
click at [372, 234] on button "Reject" at bounding box center [371, 237] width 30 height 12
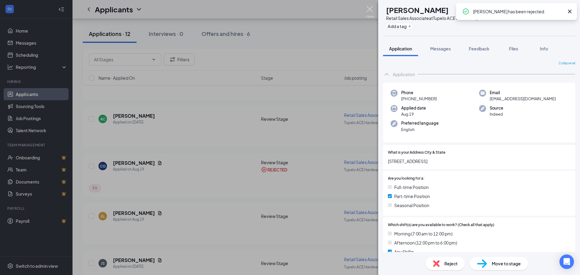
click at [369, 11] on img at bounding box center [370, 12] width 8 height 12
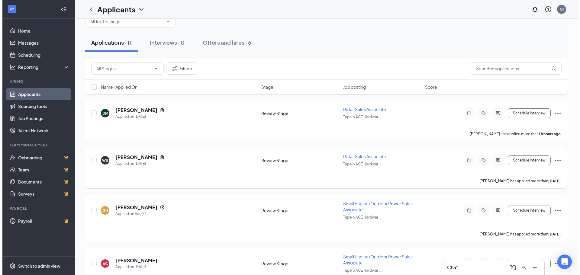
scroll to position [30, 0]
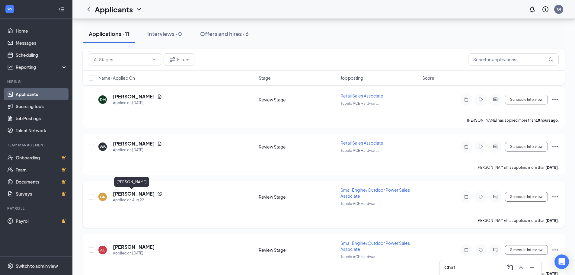
click at [137, 193] on h5 "[PERSON_NAME]" at bounding box center [134, 194] width 42 height 7
